Goal: Task Accomplishment & Management: Complete application form

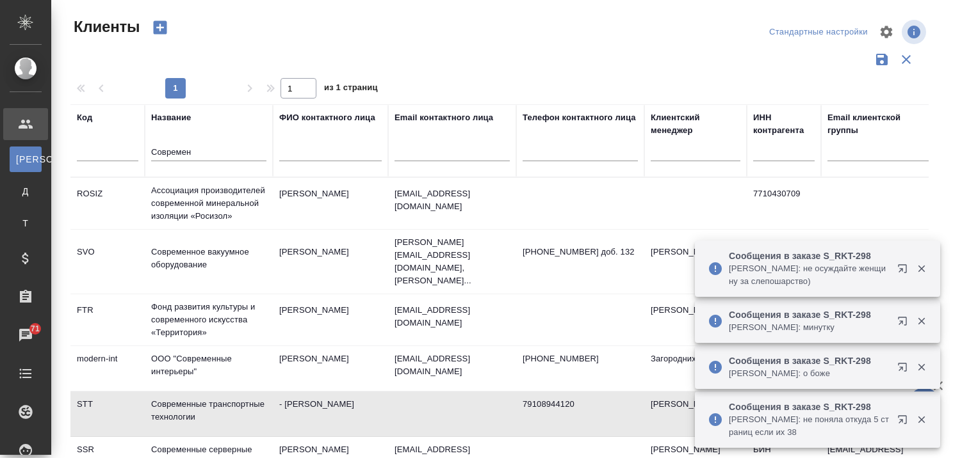
select select "RU"
drag, startPoint x: 210, startPoint y: 149, endPoint x: 69, endPoint y: 161, distance: 141.4
click at [74, 161] on tr "Код Название Современ ФИО контактного лица Email контактного лица Телефон конта…" at bounding box center [554, 140] width 968 height 73
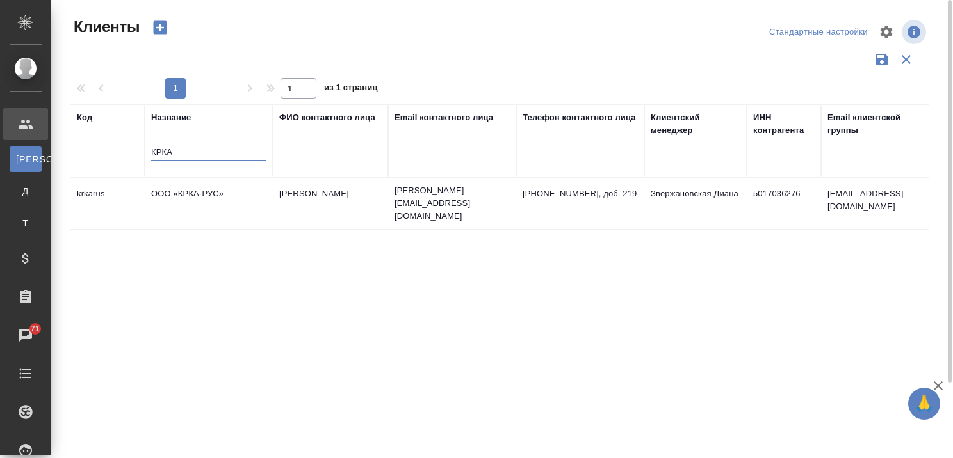
type input "КРКА"
click at [176, 187] on td "ООО «КРКА-РУС»" at bounding box center [209, 203] width 128 height 45
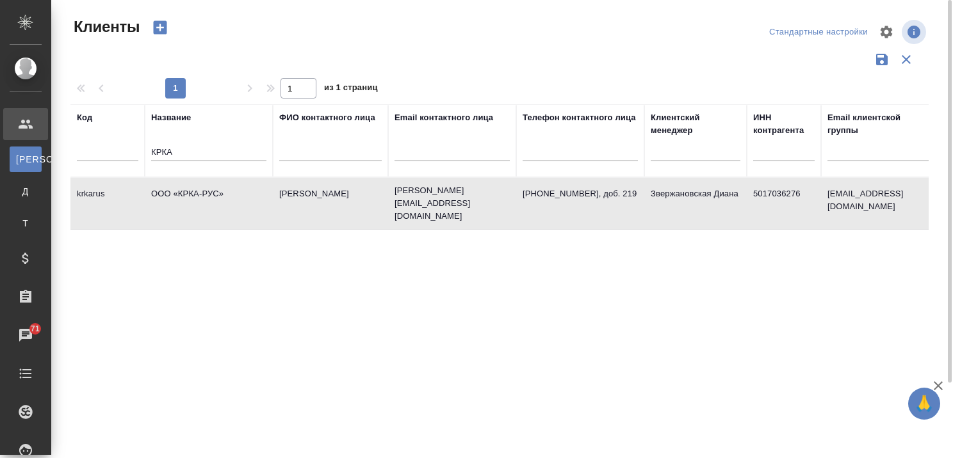
click at [176, 187] on td "ООО «КРКА-РУС»" at bounding box center [209, 203] width 128 height 45
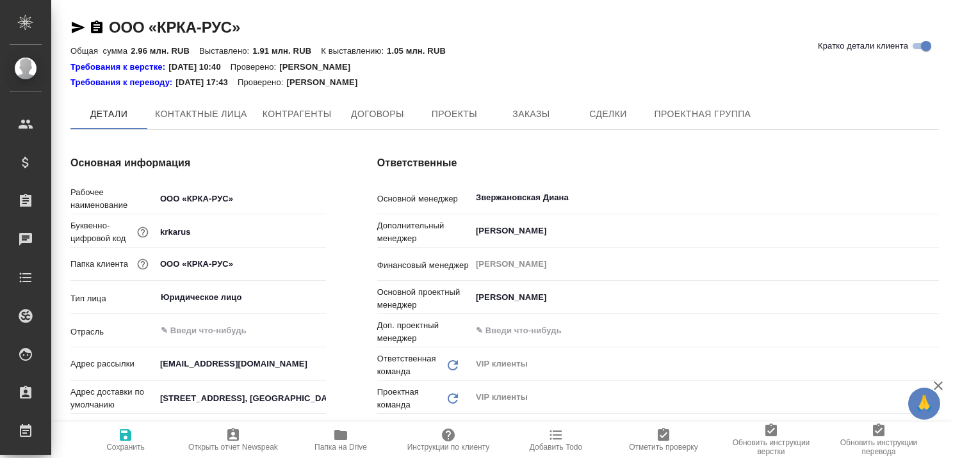
type textarea "x"
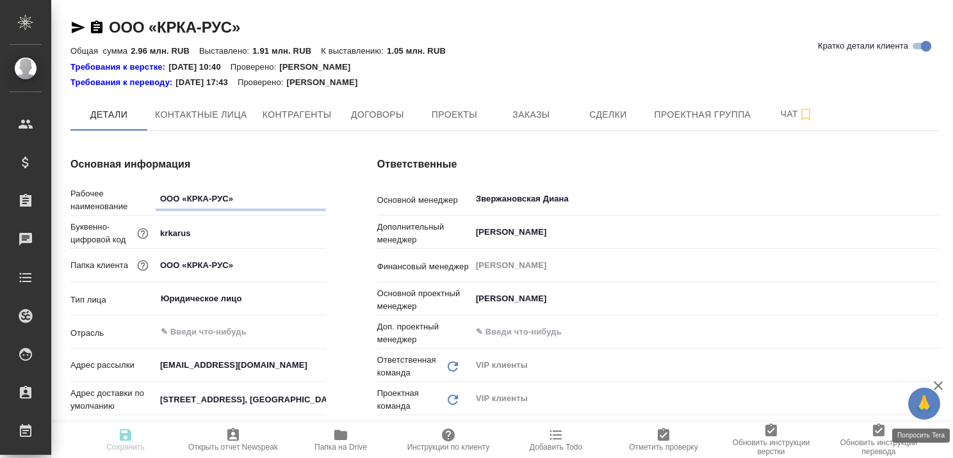
type textarea "x"
click at [935, 382] on icon "button" at bounding box center [937, 385] width 15 height 15
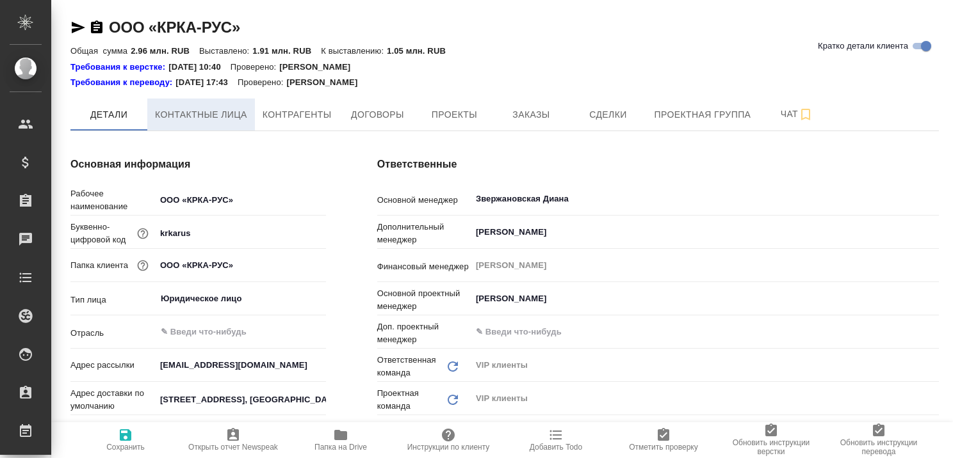
type textarea "x"
click at [192, 118] on span "Контактные лица" at bounding box center [201, 115] width 92 height 16
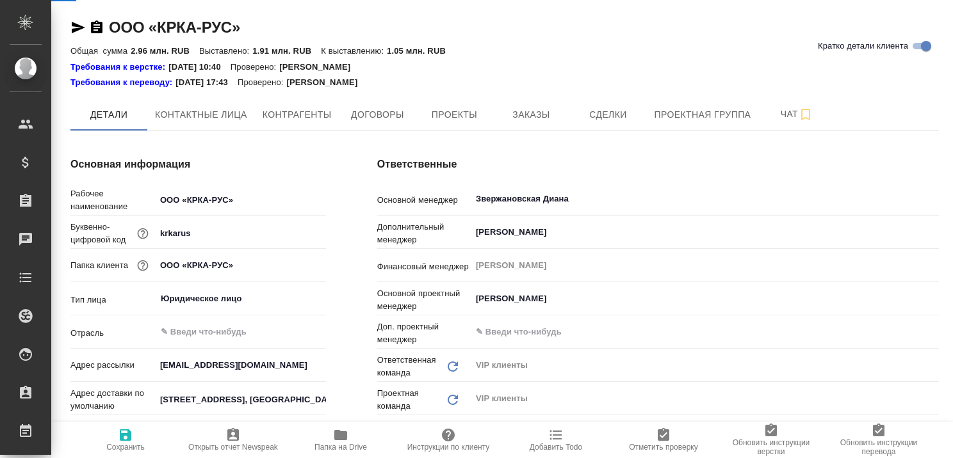
select select "RU"
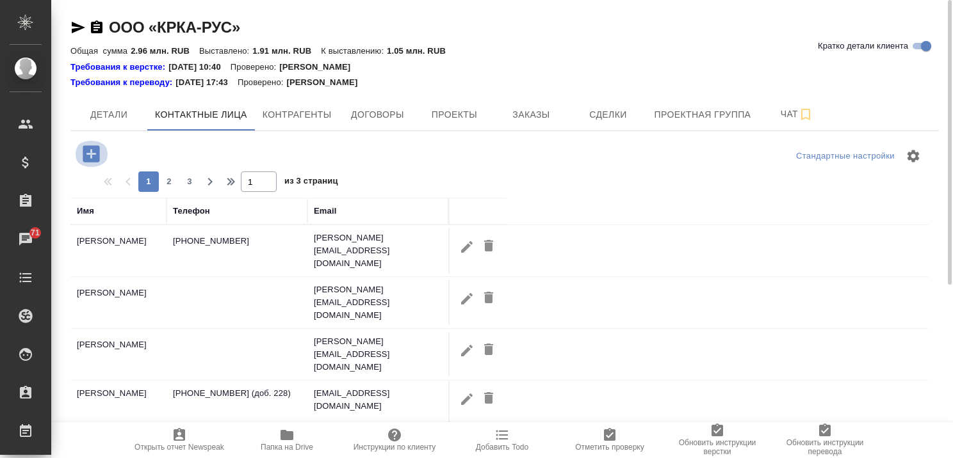
click at [94, 147] on icon "button" at bounding box center [91, 153] width 17 height 17
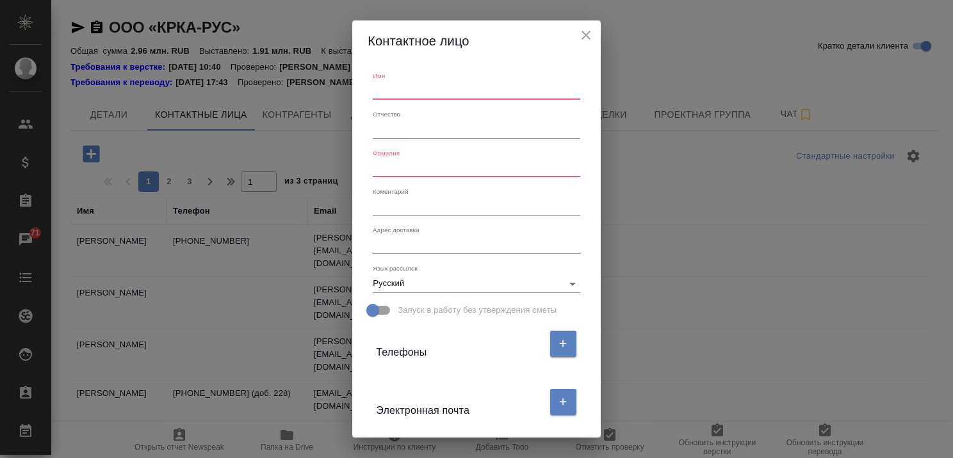
click at [400, 90] on input "text" at bounding box center [476, 91] width 207 height 18
type input "Яна"
click at [390, 164] on input "text" at bounding box center [476, 168] width 207 height 18
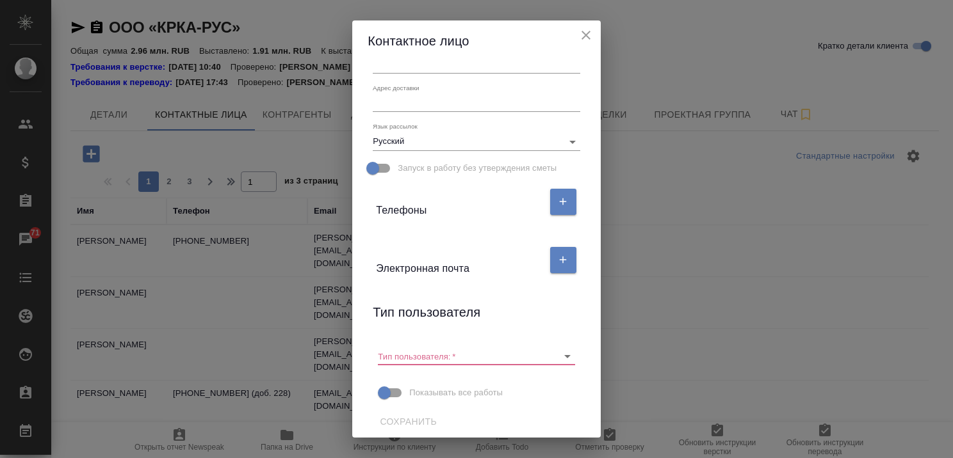
scroll to position [149, 0]
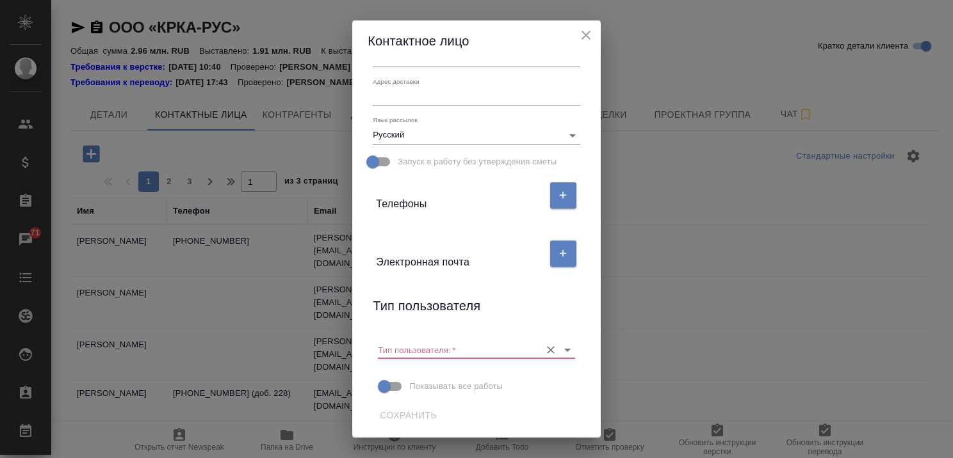
type input "Кочарян"
click at [407, 351] on input "Тип пользователя:   *" at bounding box center [456, 349] width 156 height 17
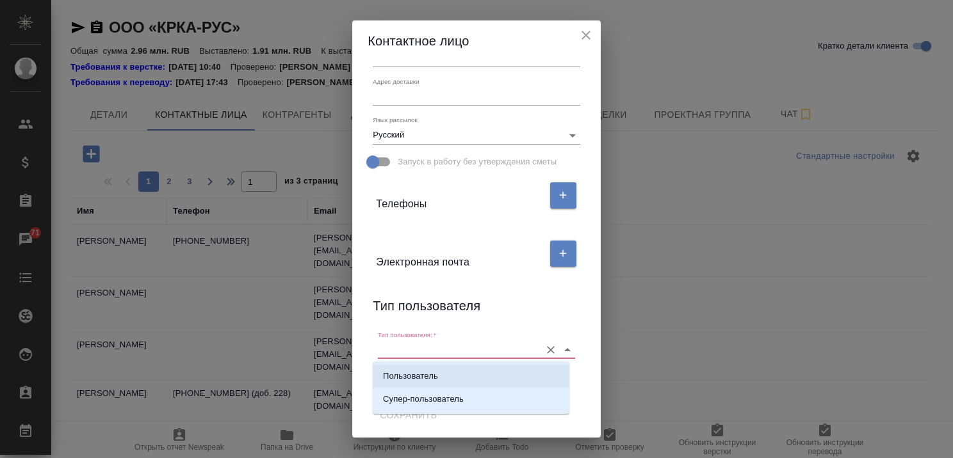
click at [405, 373] on p "Пользователь" at bounding box center [410, 376] width 55 height 13
type input "Пользователь"
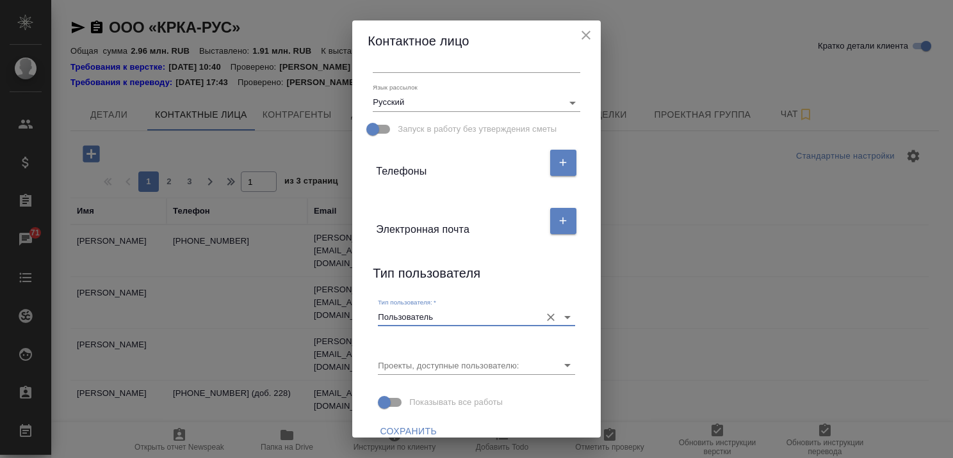
scroll to position [197, 0]
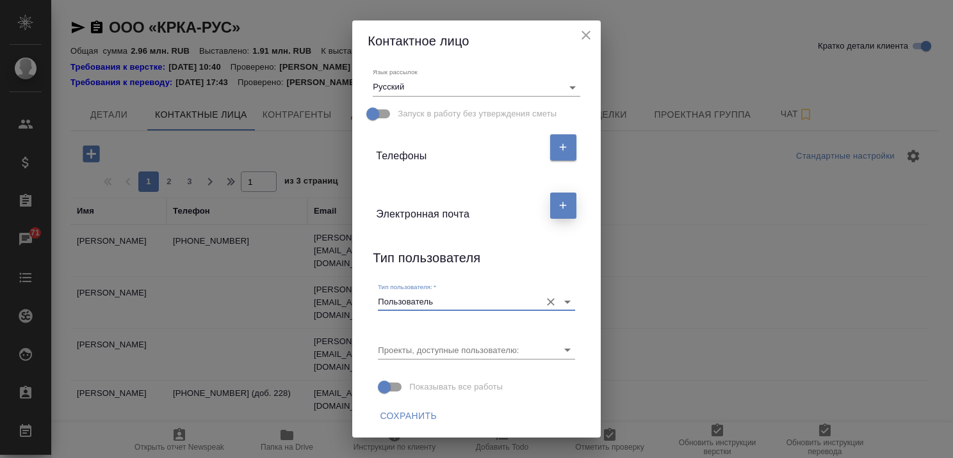
click at [560, 208] on icon "button" at bounding box center [563, 205] width 7 height 7
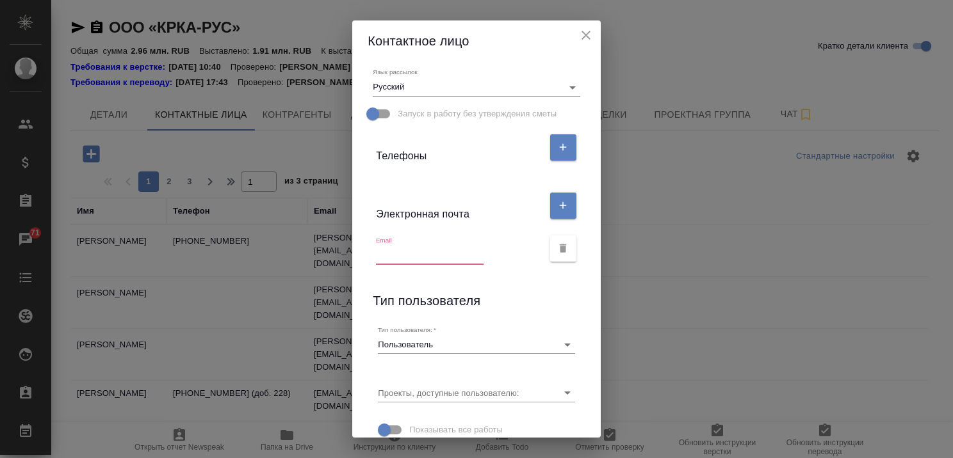
paste input "yana.kocharyan@krka.biz"
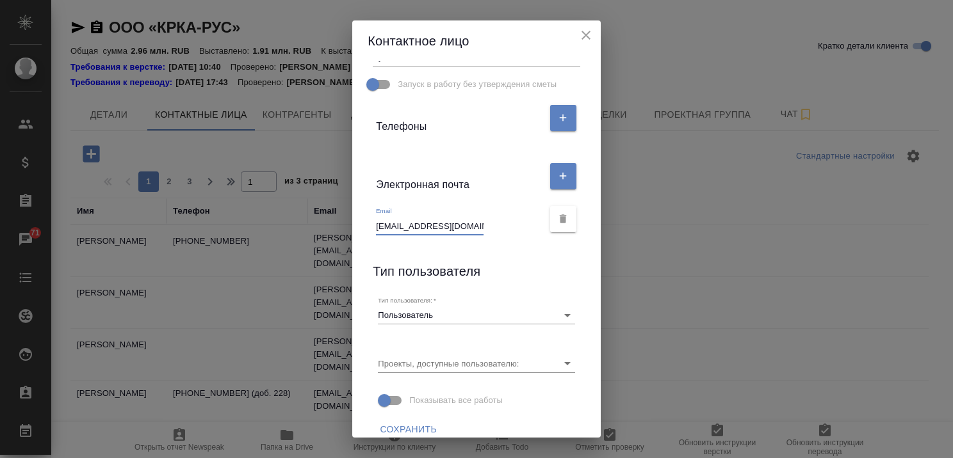
scroll to position [239, 0]
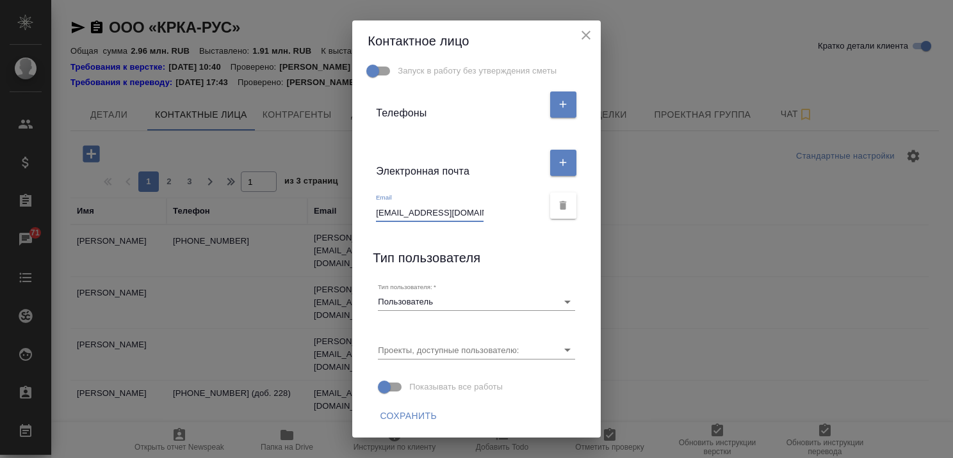
type input "yana.kocharyan@krka.biz"
click at [412, 419] on span "Сохранить" at bounding box center [408, 417] width 57 height 16
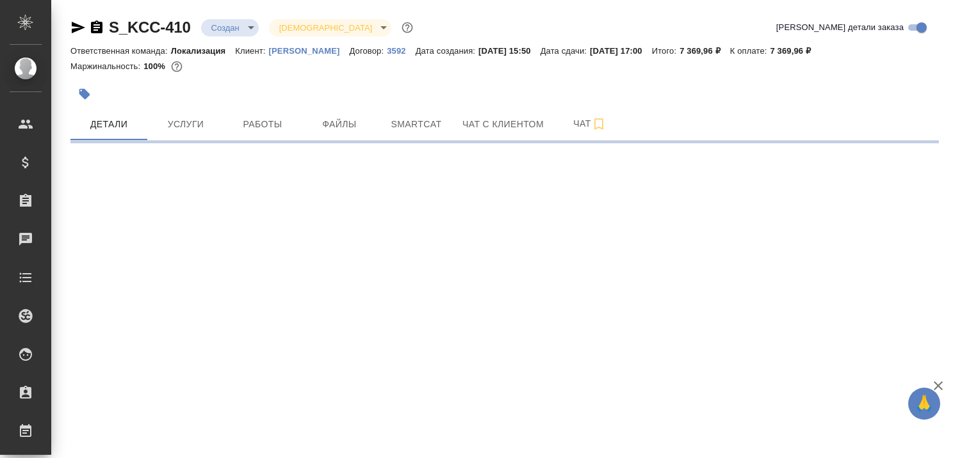
select select "RU"
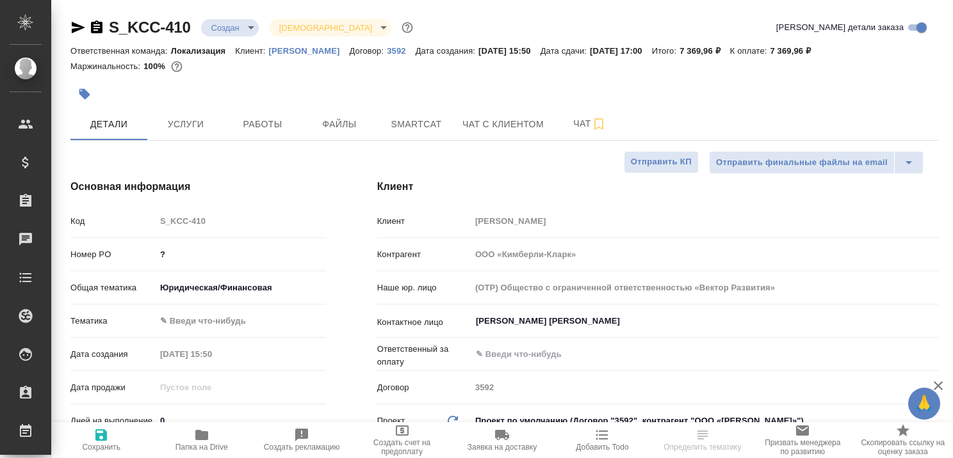
type textarea "x"
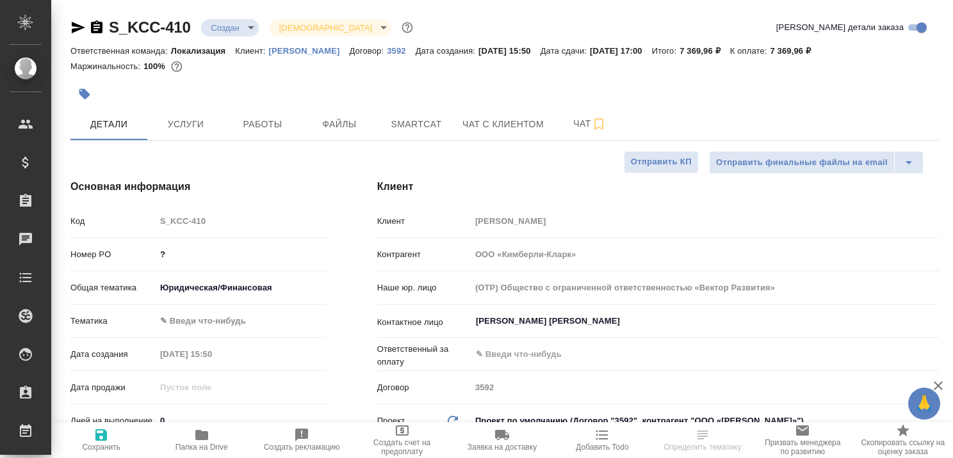
type textarea "x"
